Goal: Information Seeking & Learning: Understand process/instructions

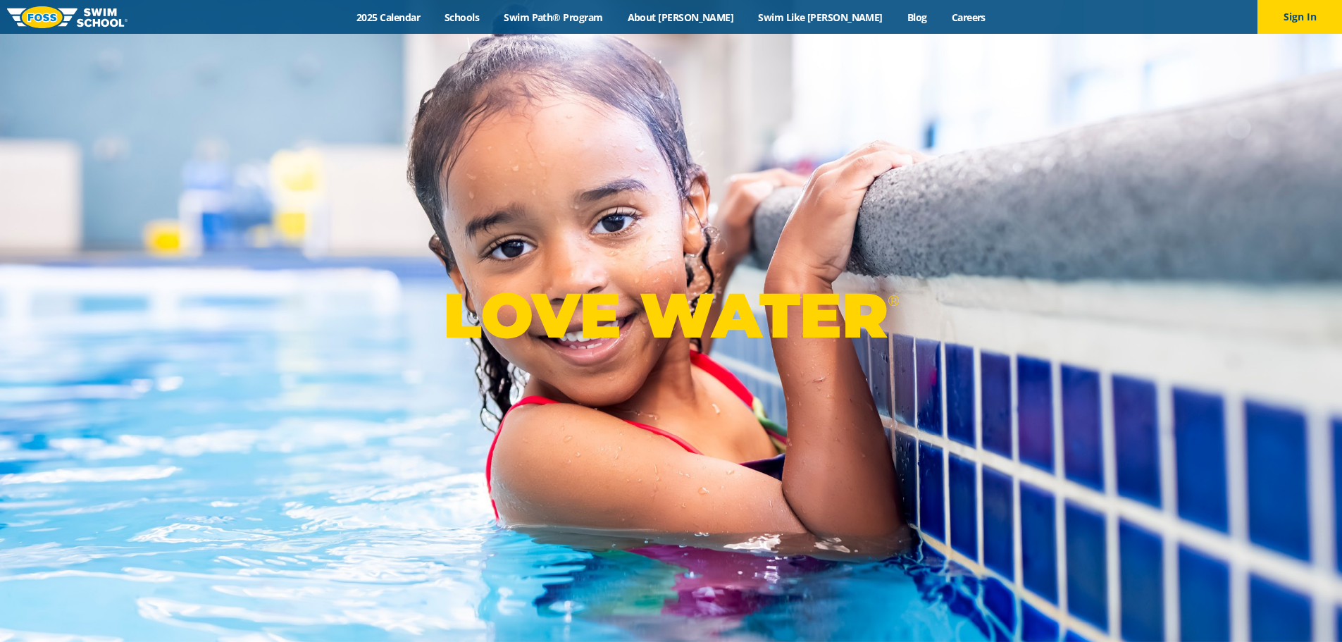
click at [435, 24] on div "Menu 2025 Calendar Schools Swim Path® Program About FOSS Swim Like Regan Blog C…" at bounding box center [671, 17] width 1342 height 34
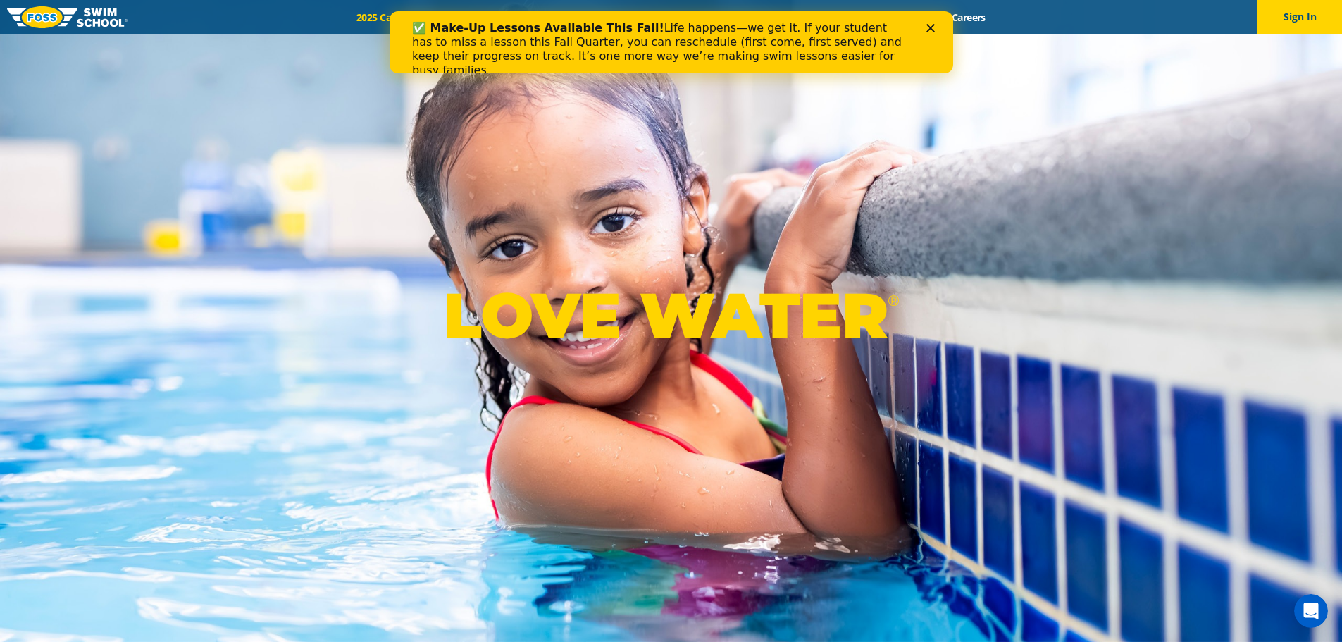
click at [436, 15] on div "✅ Make-Up Lessons Available This Fall! Life happens—we get it. If your student …" at bounding box center [670, 42] width 563 height 62
click at [922, 21] on div "✅ Make-Up Lessons Available This Fall! Life happens—we get it. If your student …" at bounding box center [670, 49] width 518 height 65
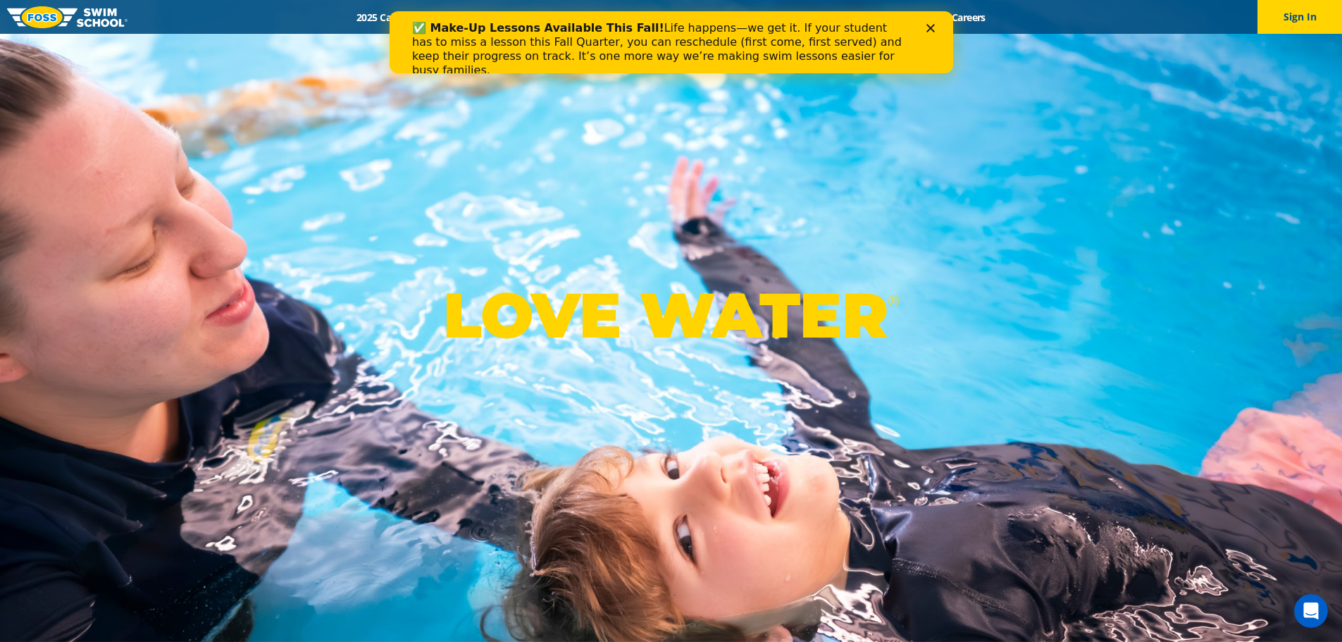
click at [928, 29] on polygon "Close" at bounding box center [929, 28] width 8 height 8
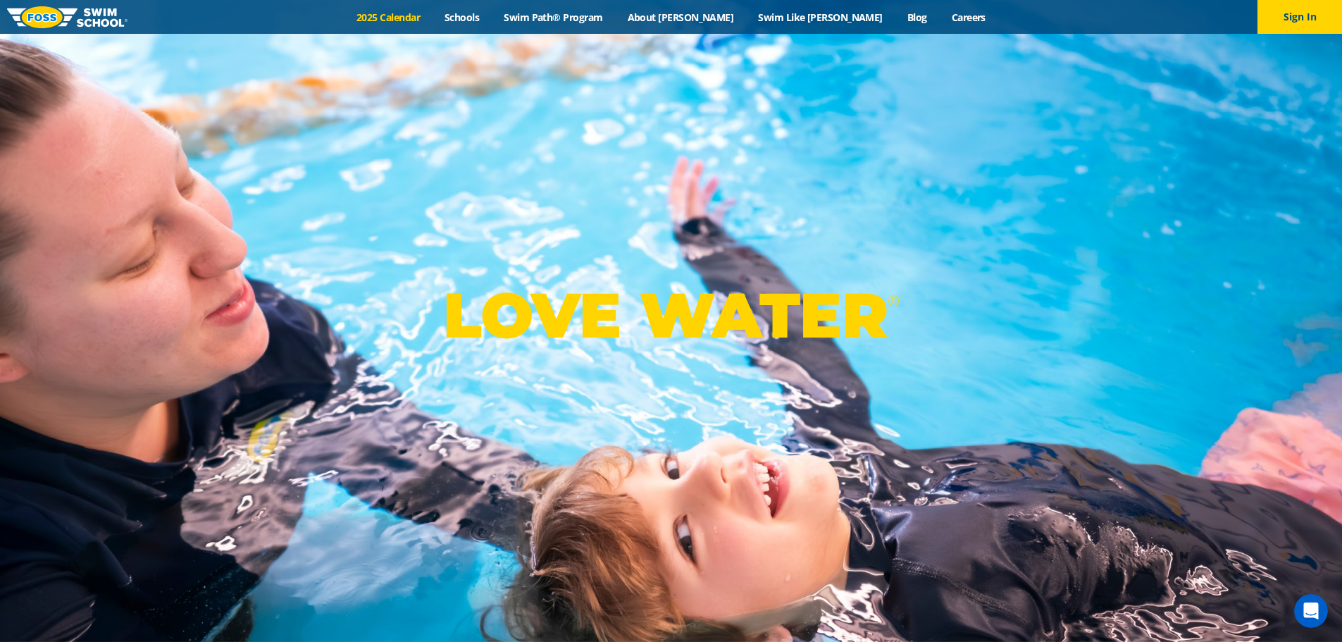
click at [432, 18] on link "2025 Calendar" at bounding box center [388, 17] width 88 height 13
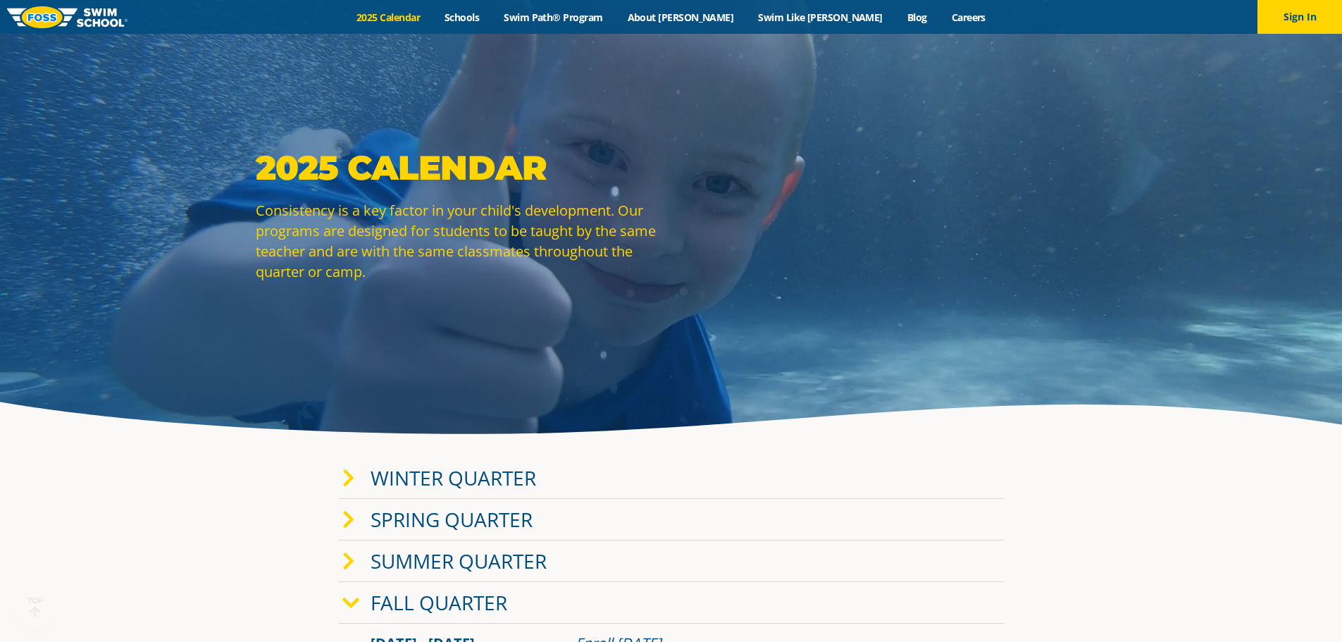
scroll to position [141, 0]
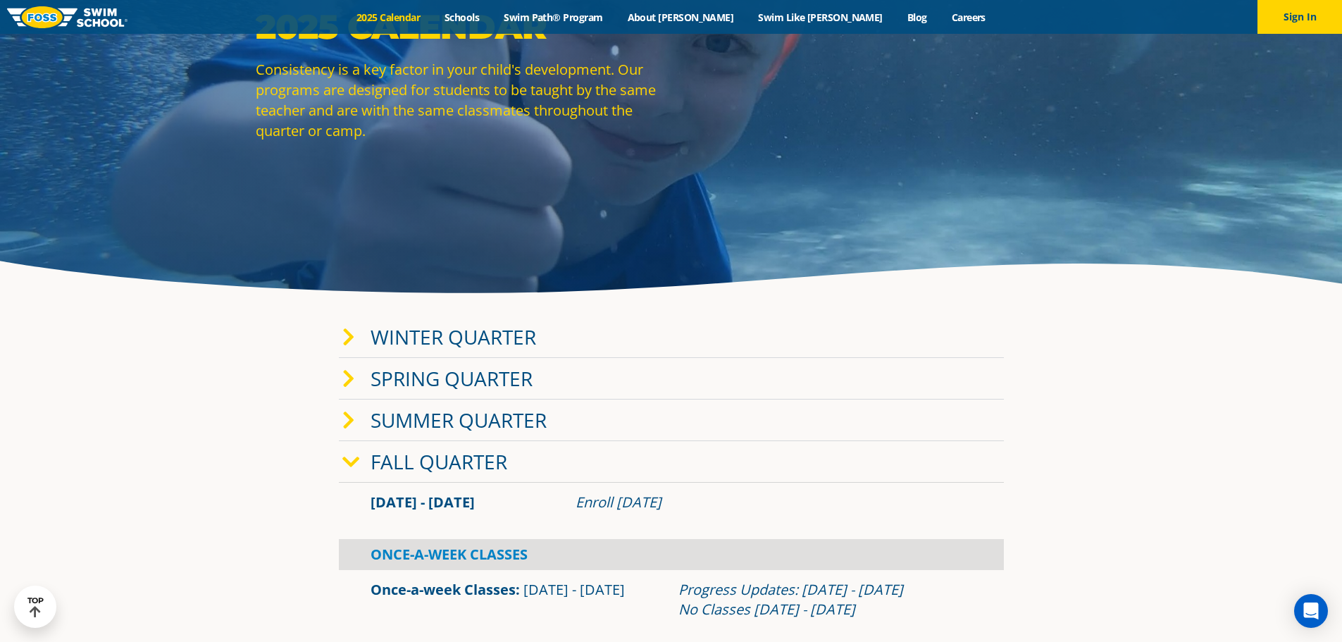
click at [498, 451] on link "Fall Quarter" at bounding box center [438, 461] width 137 height 27
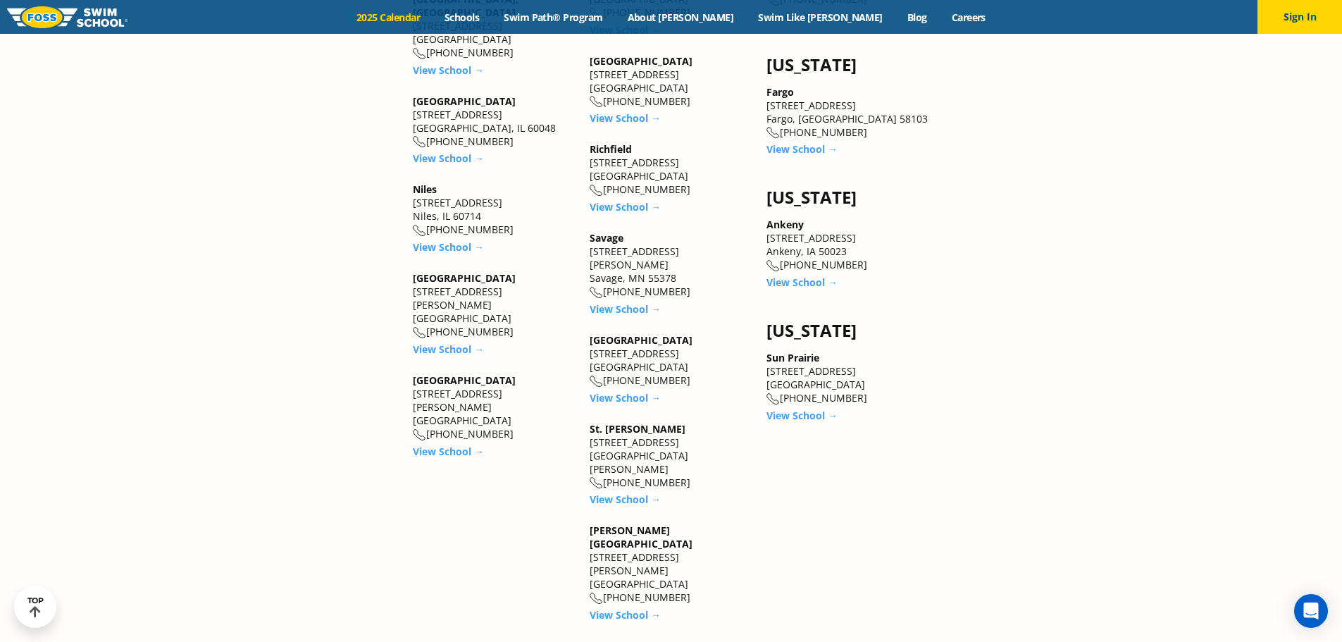
scroll to position [1761, 0]
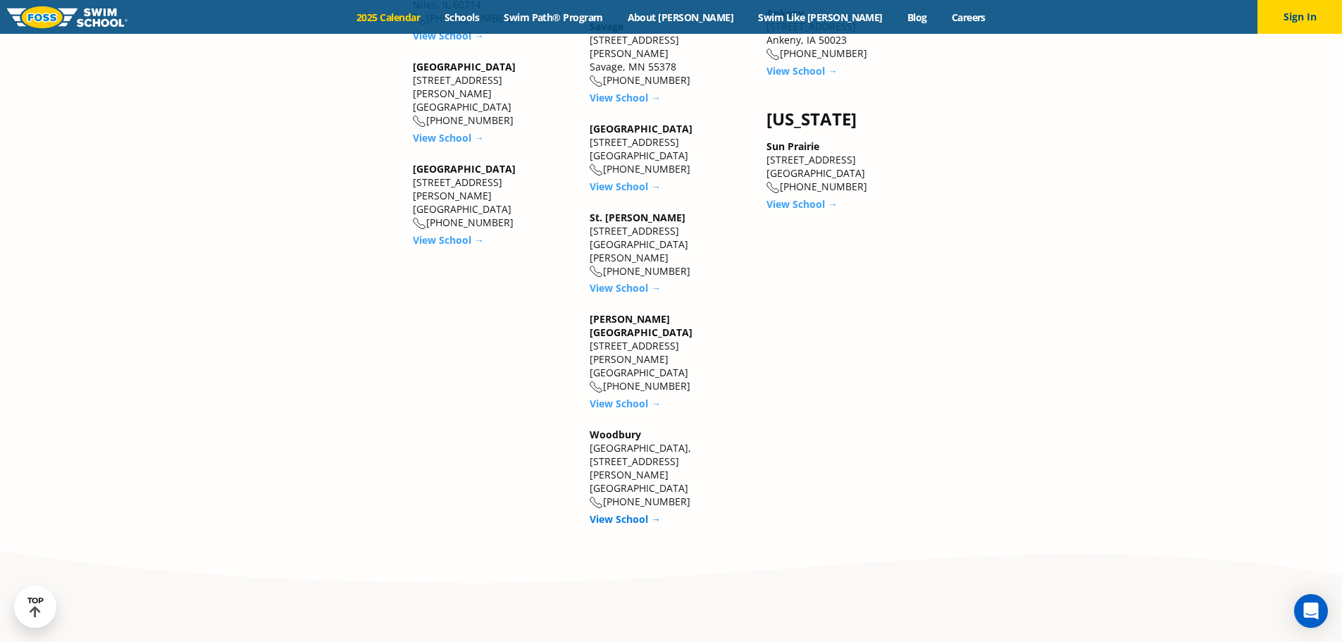
click at [624, 512] on link "View School →" at bounding box center [625, 518] width 71 height 13
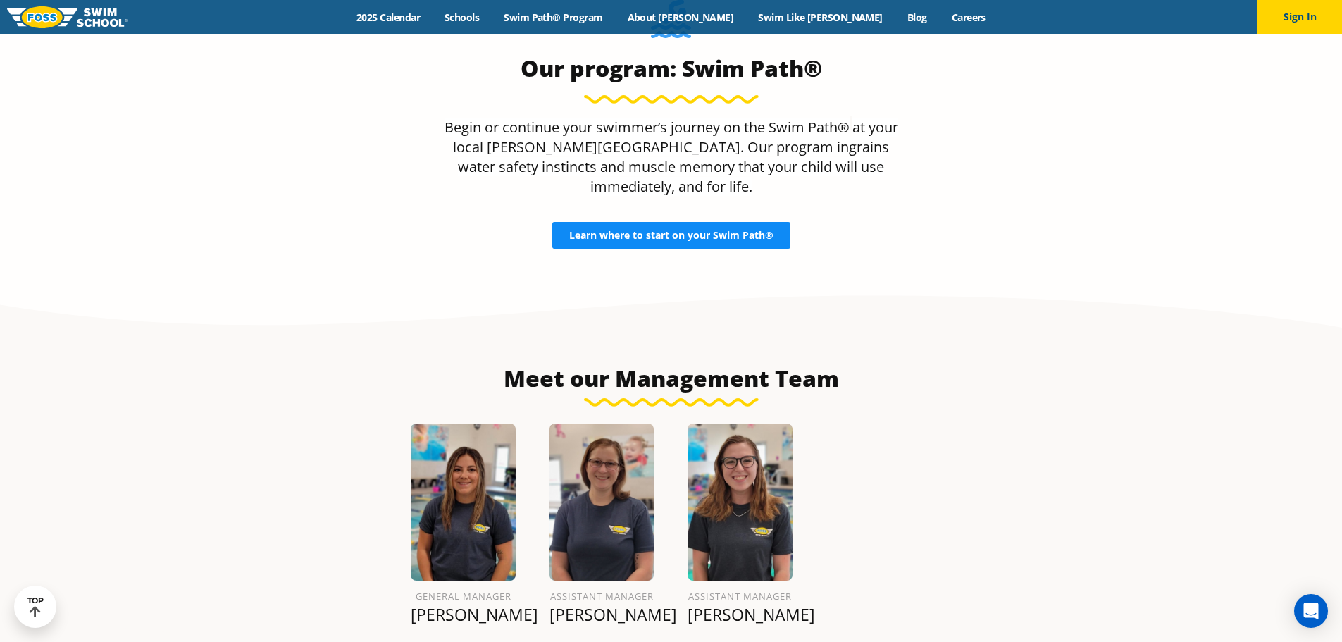
scroll to position [1459, 0]
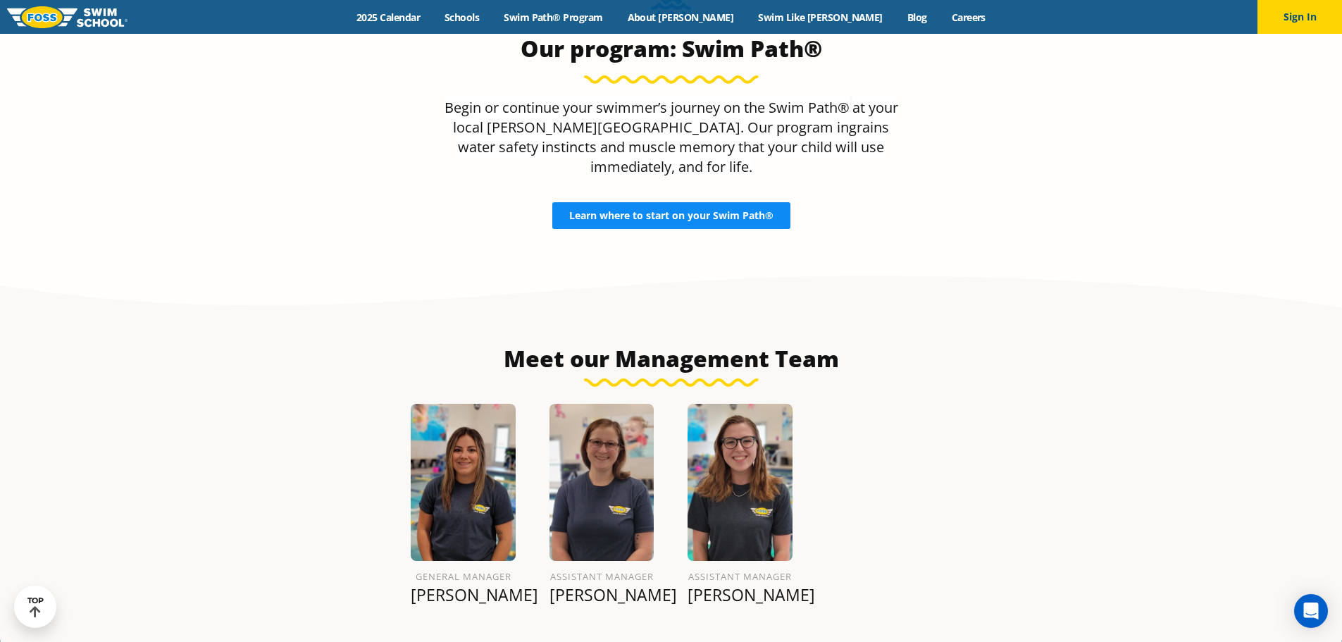
click at [647, 211] on span "Learn where to start on your Swim Path®" at bounding box center [671, 216] width 204 height 10
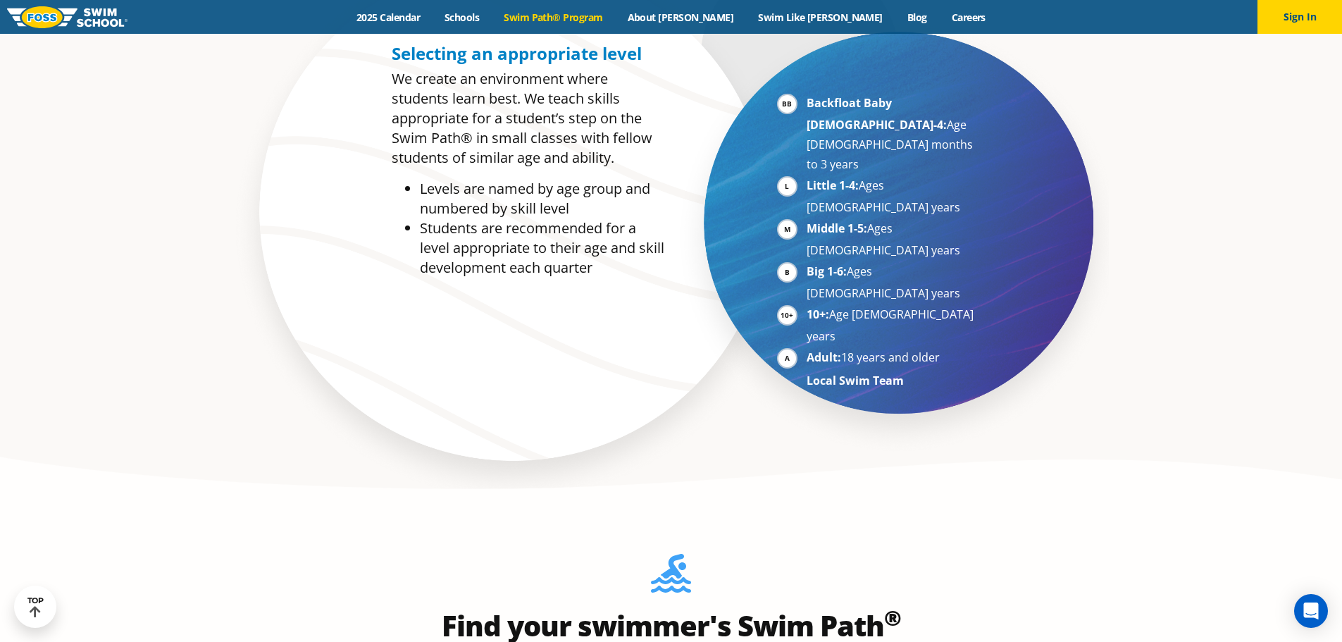
scroll to position [1127, 0]
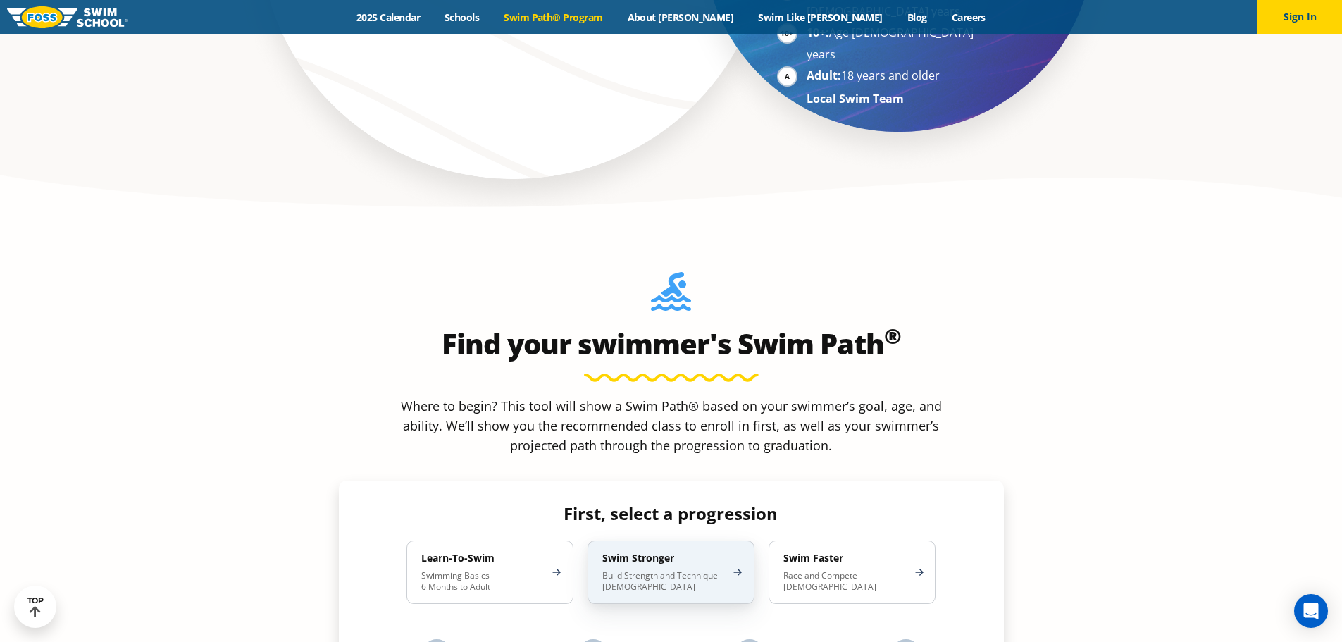
click at [640, 540] on div "Swim Stronger Build Strength and Technique [DEMOGRAPHIC_DATA]" at bounding box center [670, 571] width 167 height 63
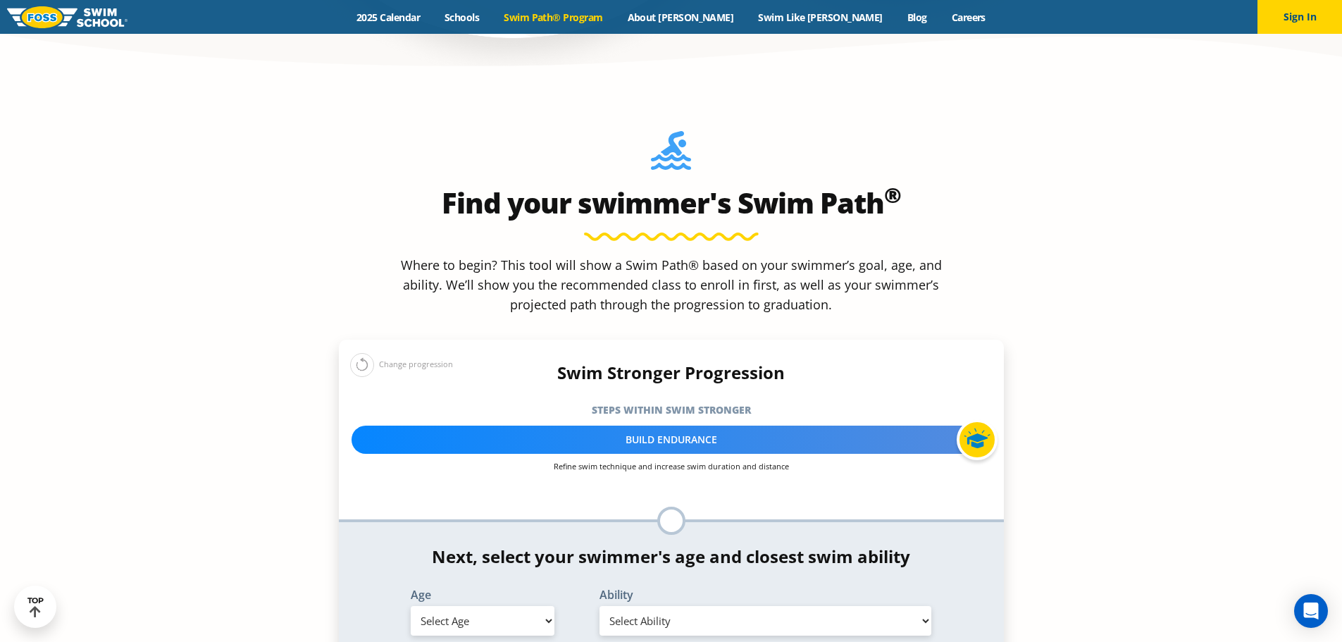
scroll to position [1338, 0]
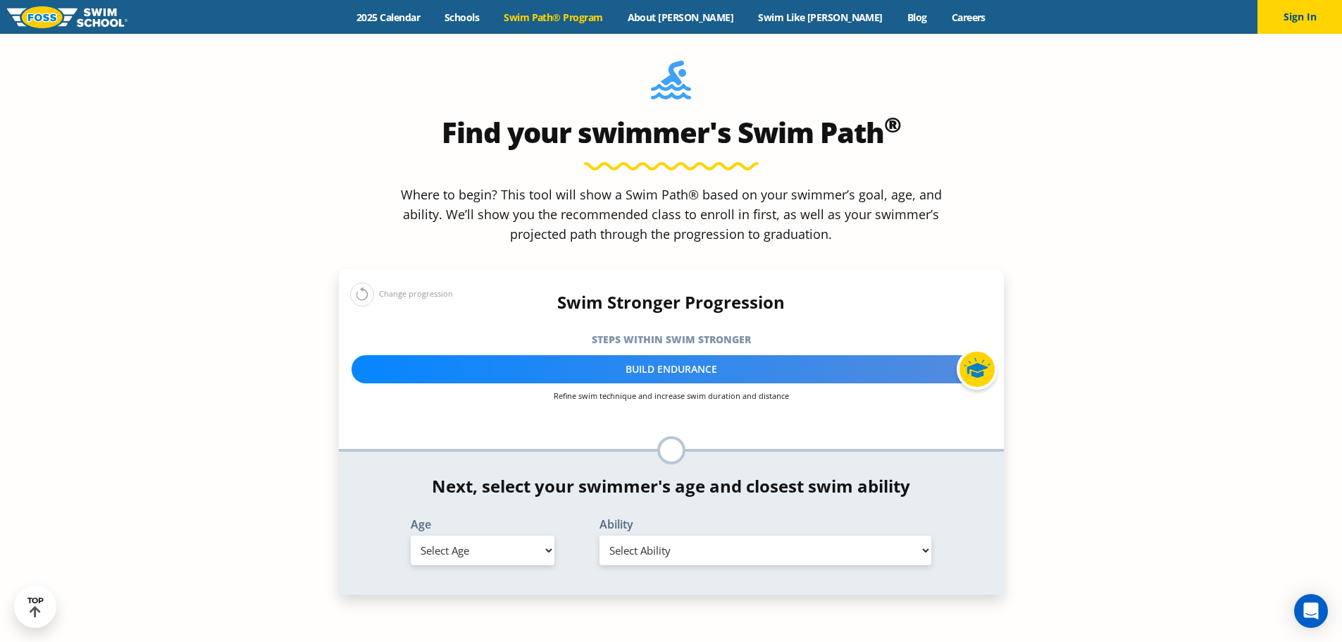
click at [471, 535] on select "Select Age [DEMOGRAPHIC_DATA] months - 1 year 1 year 2 years 3 years 4 years 5 …" at bounding box center [483, 550] width 144 height 30
select select "8-years"
click at [411, 535] on select "Select Age [DEMOGRAPHIC_DATA] months - 1 year 1 year 2 years 3 years 4 years 5 …" at bounding box center [483, 550] width 144 height 30
click at [645, 535] on select "Select Ability First in-water experience When in the water, reliant on a life j…" at bounding box center [765, 550] width 332 height 30
select select "8-years-swims-front-crawl-and-backstroke-for-25-ft-with-a-flip-from-stomach-to-…"
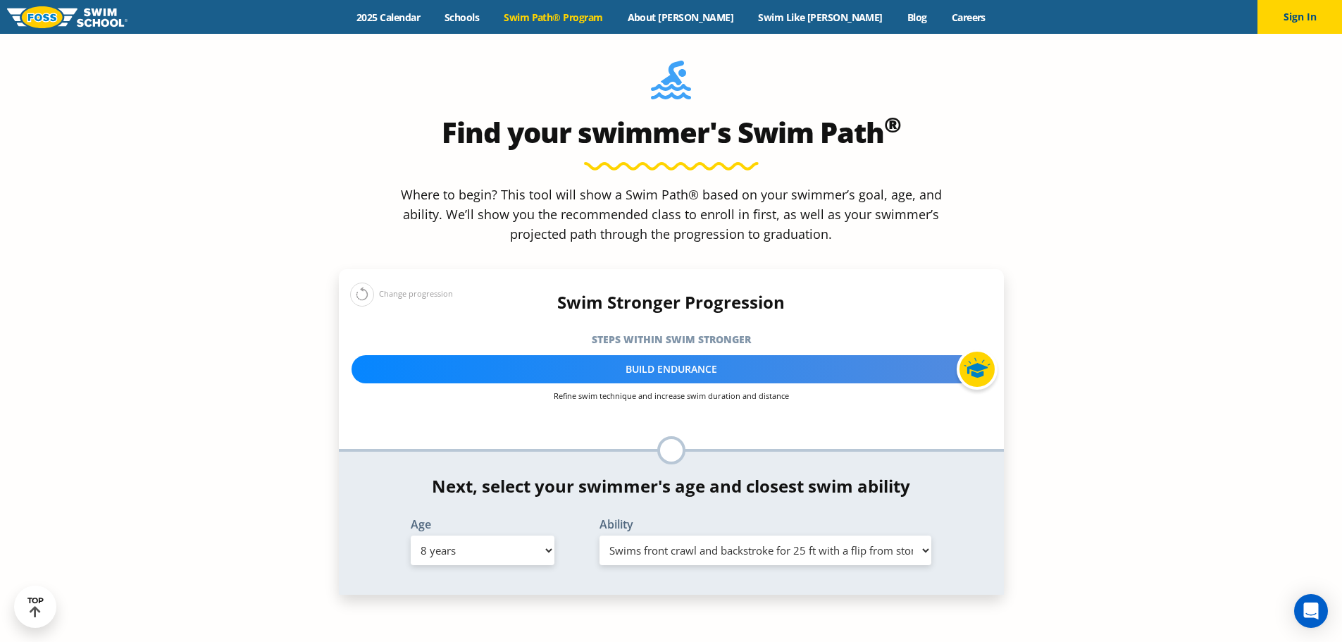
click at [599, 535] on select "Select Ability First in-water experience When in the water, reliant on a life j…" at bounding box center [765, 550] width 332 height 30
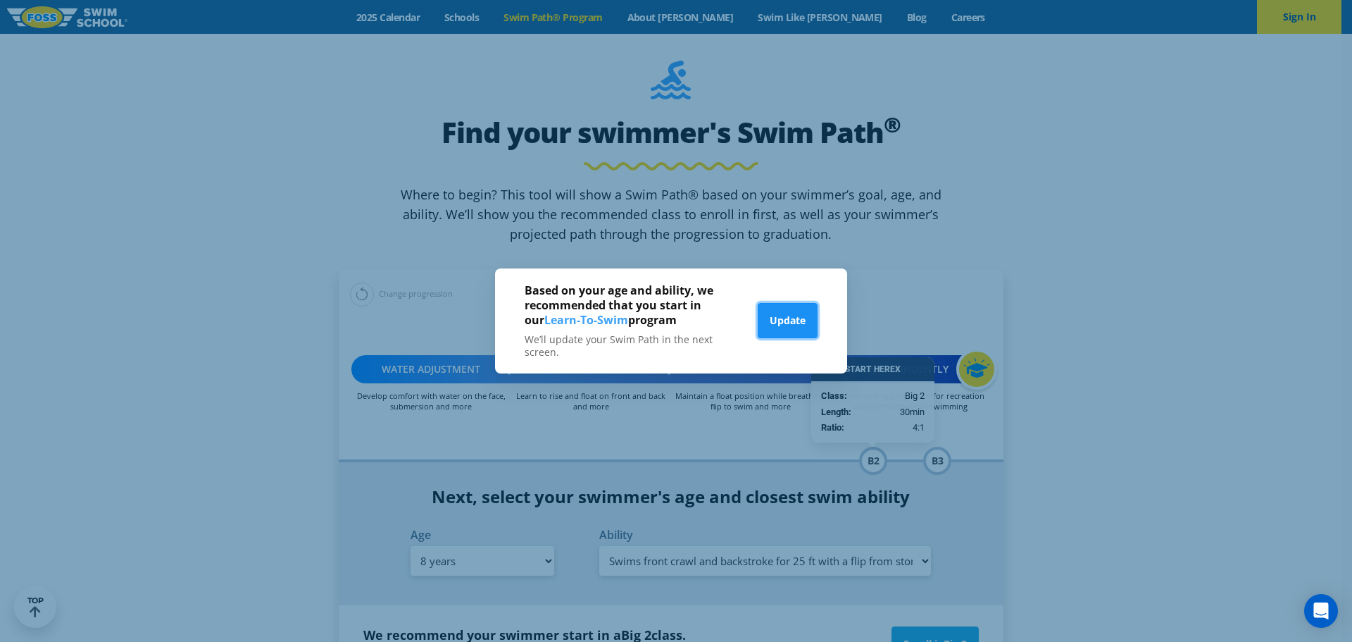
click at [773, 320] on button "Update" at bounding box center [788, 320] width 60 height 35
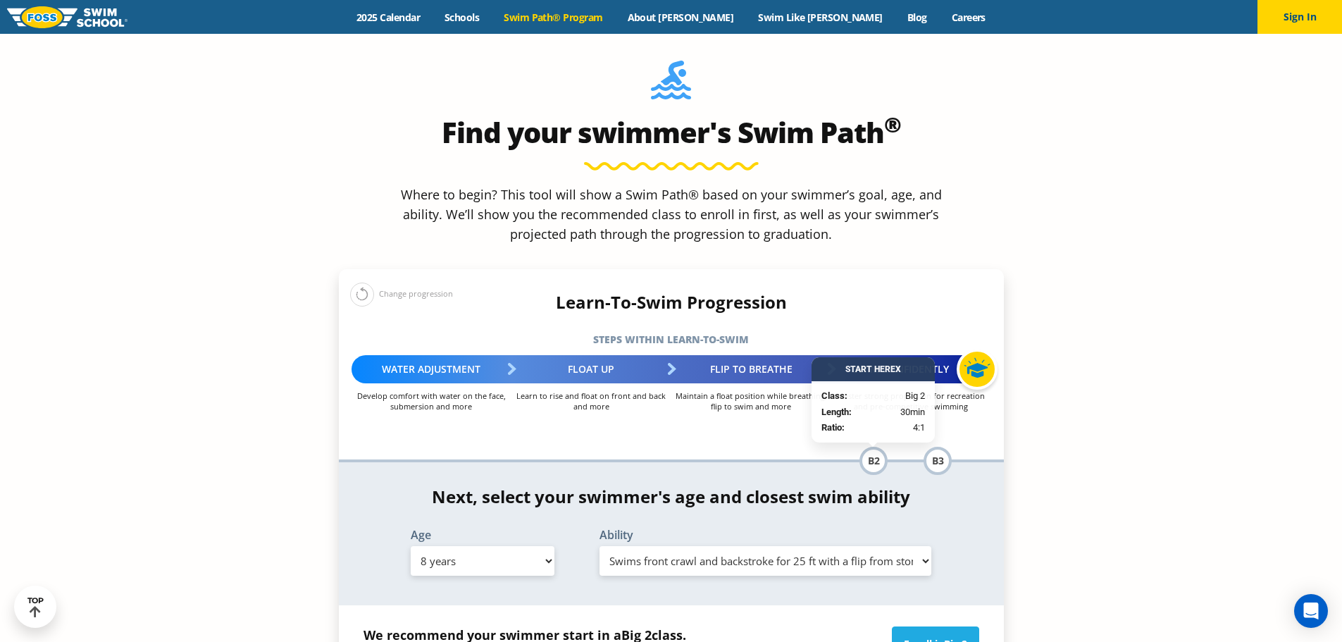
click at [773, 320] on div "Learn-To-Swim Progression Steps within Learn-to-Swim More about the Learn-To-Sw…" at bounding box center [671, 383] width 665 height 182
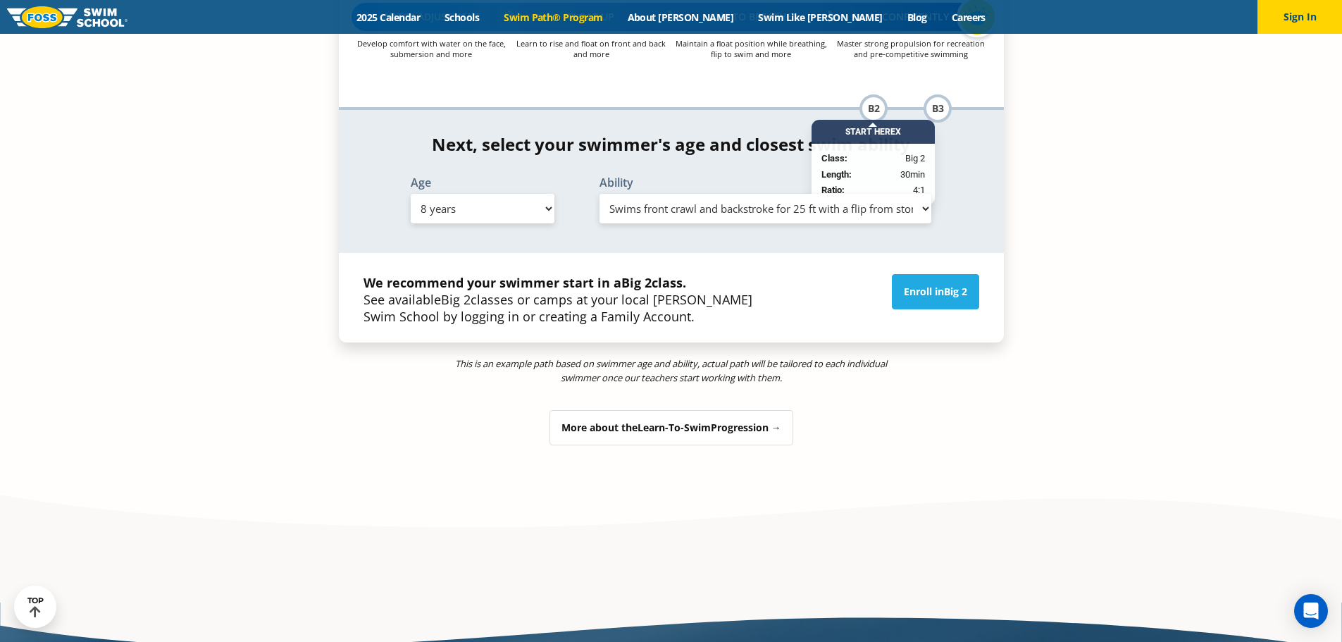
scroll to position [1409, 0]
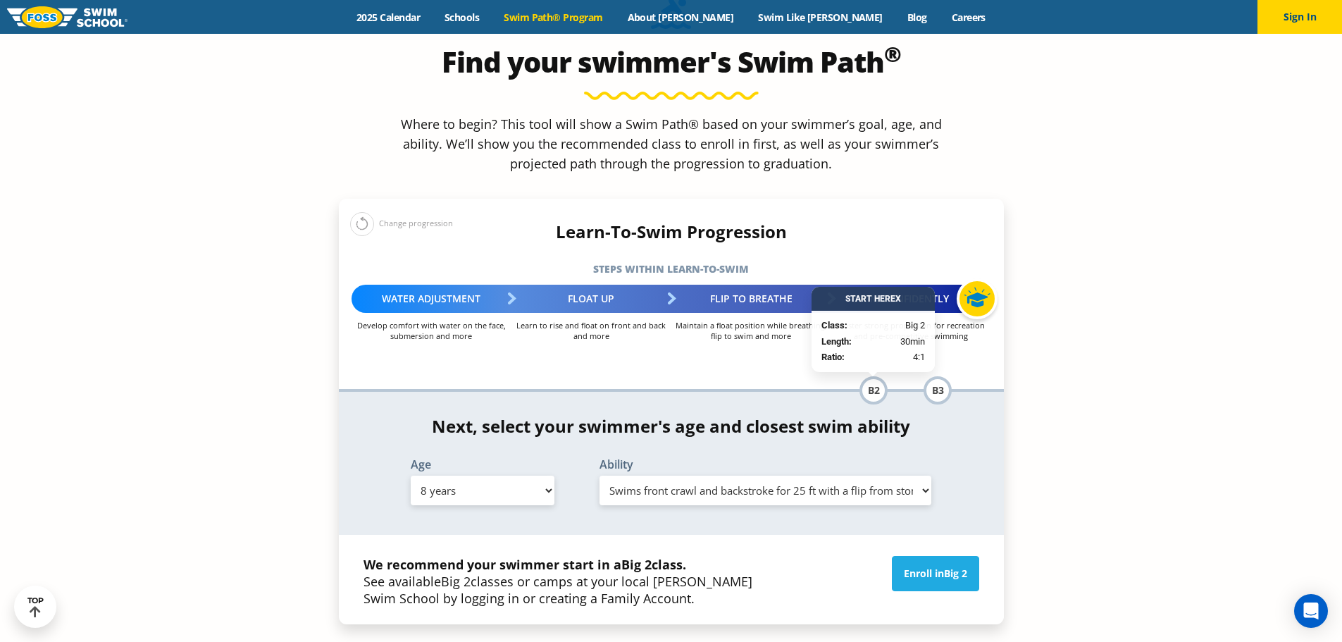
click at [459, 475] on select "Select Age 6 months - 1 year 1 year 2 years 3 years 4 years 5 years 6 years 7 y…" at bounding box center [483, 490] width 144 height 30
select select "10-years-"
click at [411, 475] on select "Select Age 6 months - 1 year 1 year 2 years 3 years 4 years 5 years 6 years 7 y…" at bounding box center [483, 490] width 144 height 30
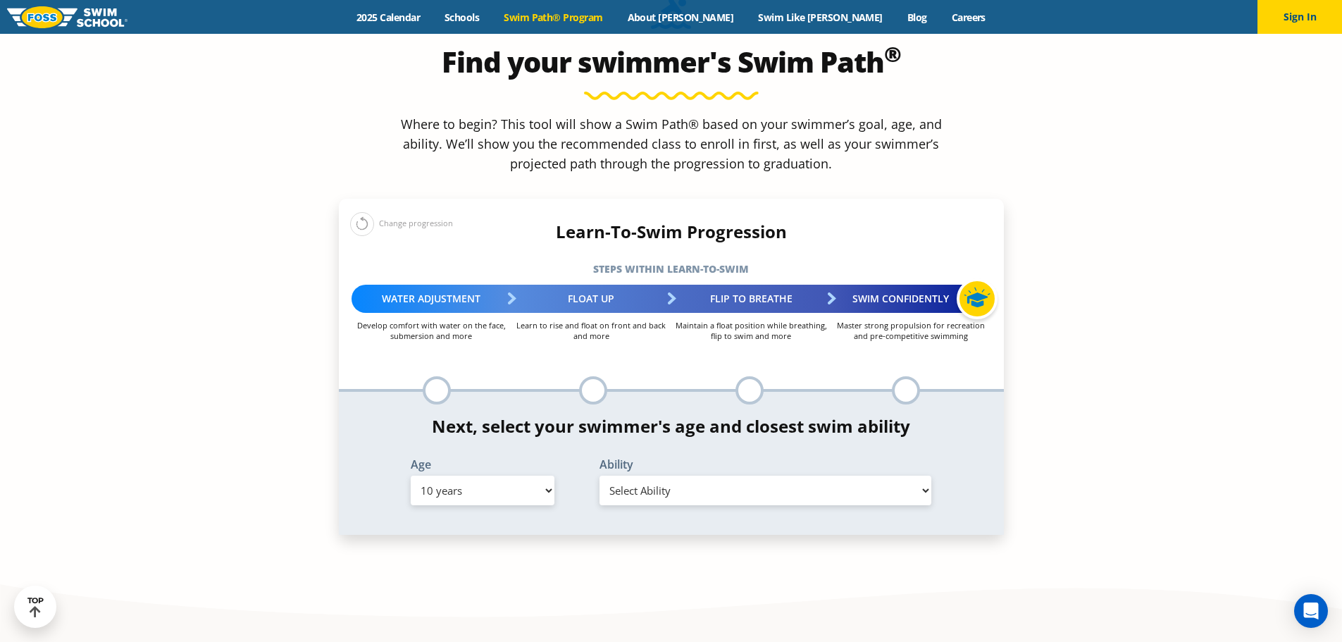
click at [632, 475] on select "Select Ability First in-water experience When in the water, reliant on a life j…" at bounding box center [765, 490] width 332 height 30
select select "10-years--unsureor-my-swimmer-does-not-fit-within-any-of-these"
click at [599, 475] on select "Select Ability First in-water experience When in the water, reliant on a life j…" at bounding box center [765, 490] width 332 height 30
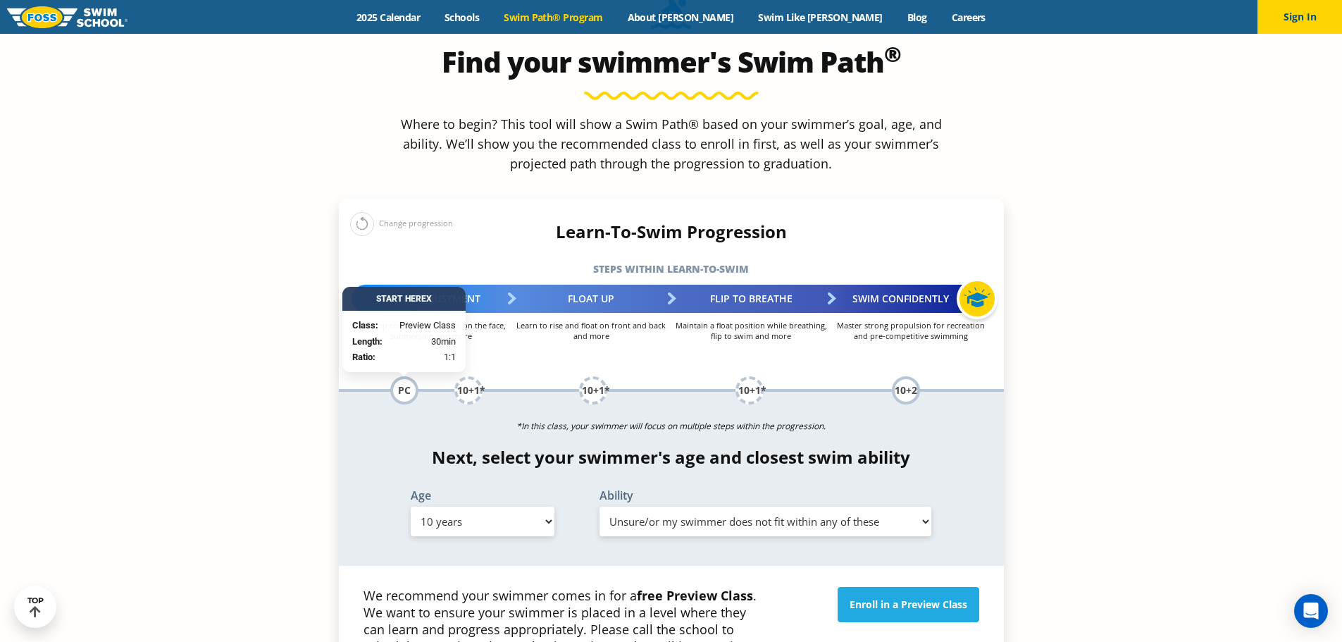
click at [1131, 375] on section "Find your swimmer's Swim Path ® Where to begin? This tool will show a Swim Path…" at bounding box center [671, 415] width 1342 height 948
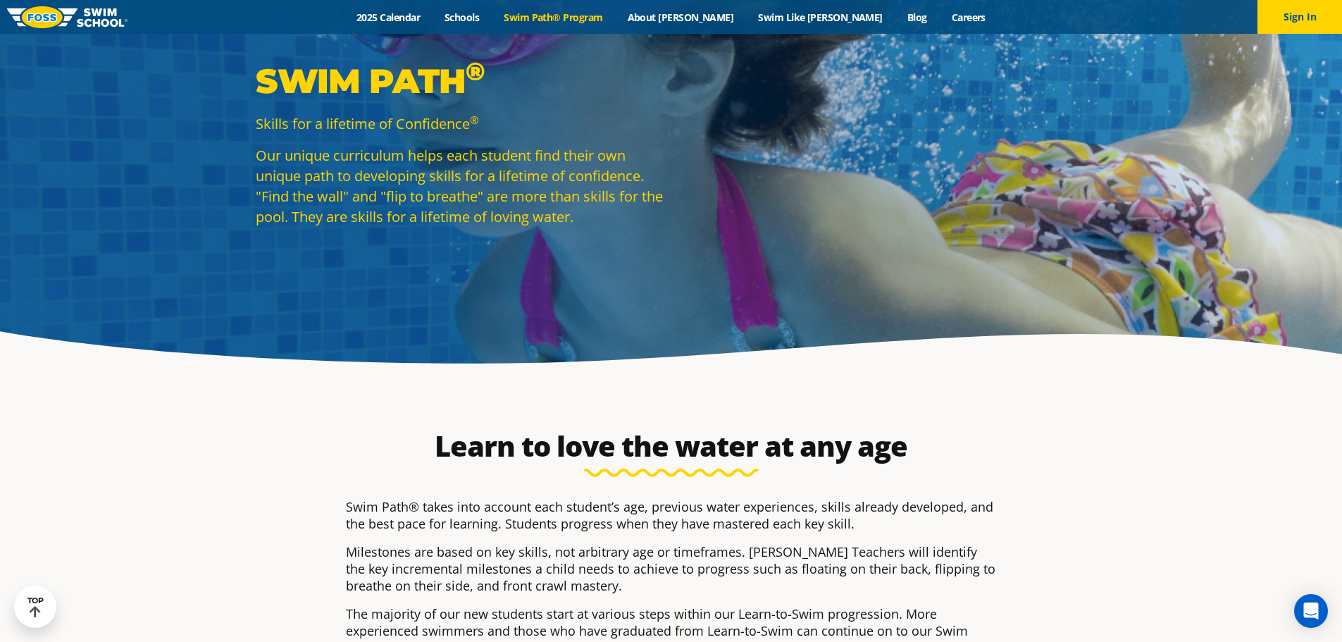
scroll to position [0, 0]
